Goal: Check status: Check status

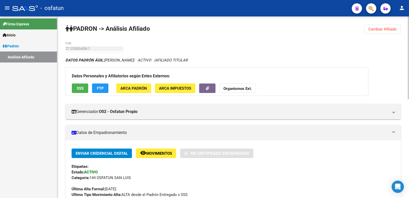
click at [393, 25] on button "Cambiar Afiliado" at bounding box center [382, 29] width 37 height 9
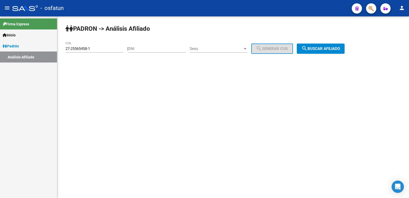
click at [171, 52] on div "DNI" at bounding box center [157, 46] width 58 height 11
click at [171, 51] on div "DNI" at bounding box center [157, 46] width 58 height 11
paste input "37723566"
type input "37723566"
click at [225, 49] on span "Sexo" at bounding box center [216, 48] width 53 height 5
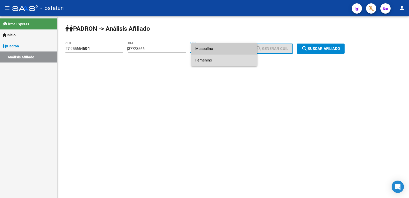
drag, startPoint x: 219, startPoint y: 60, endPoint x: 259, endPoint y: 52, distance: 40.5
click at [217, 61] on span "Femenino" at bounding box center [224, 60] width 58 height 12
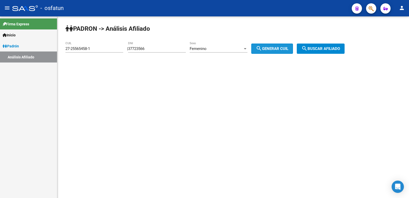
click at [278, 47] on span "search Generar CUIL" at bounding box center [272, 48] width 32 height 5
type input "27-37723566-0"
click at [340, 49] on span "search Buscar afiliado" at bounding box center [320, 48] width 39 height 5
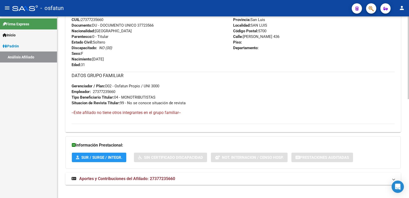
scroll to position [216, 0]
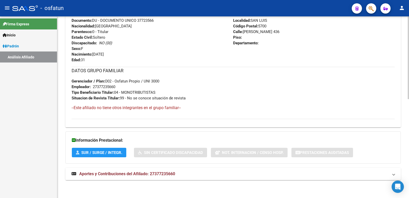
click at [131, 173] on span "Aportes y Contribuciones del Afiliado: 27377235660" at bounding box center [127, 173] width 96 height 5
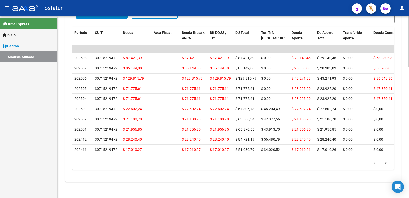
scroll to position [472, 0]
